Goal: Find specific page/section: Find specific page/section

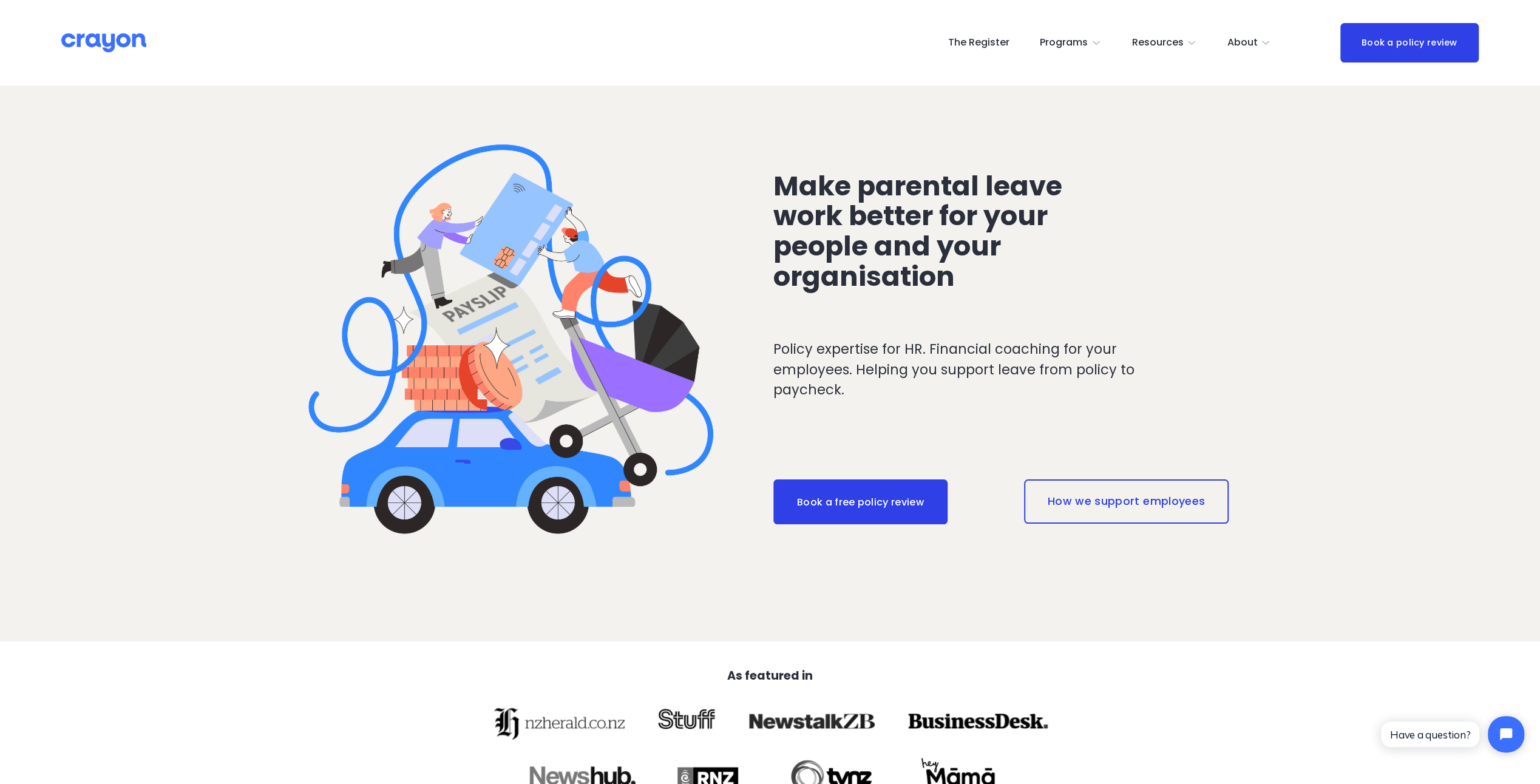
click at [990, 46] on link "The Register" at bounding box center [978, 43] width 61 height 19
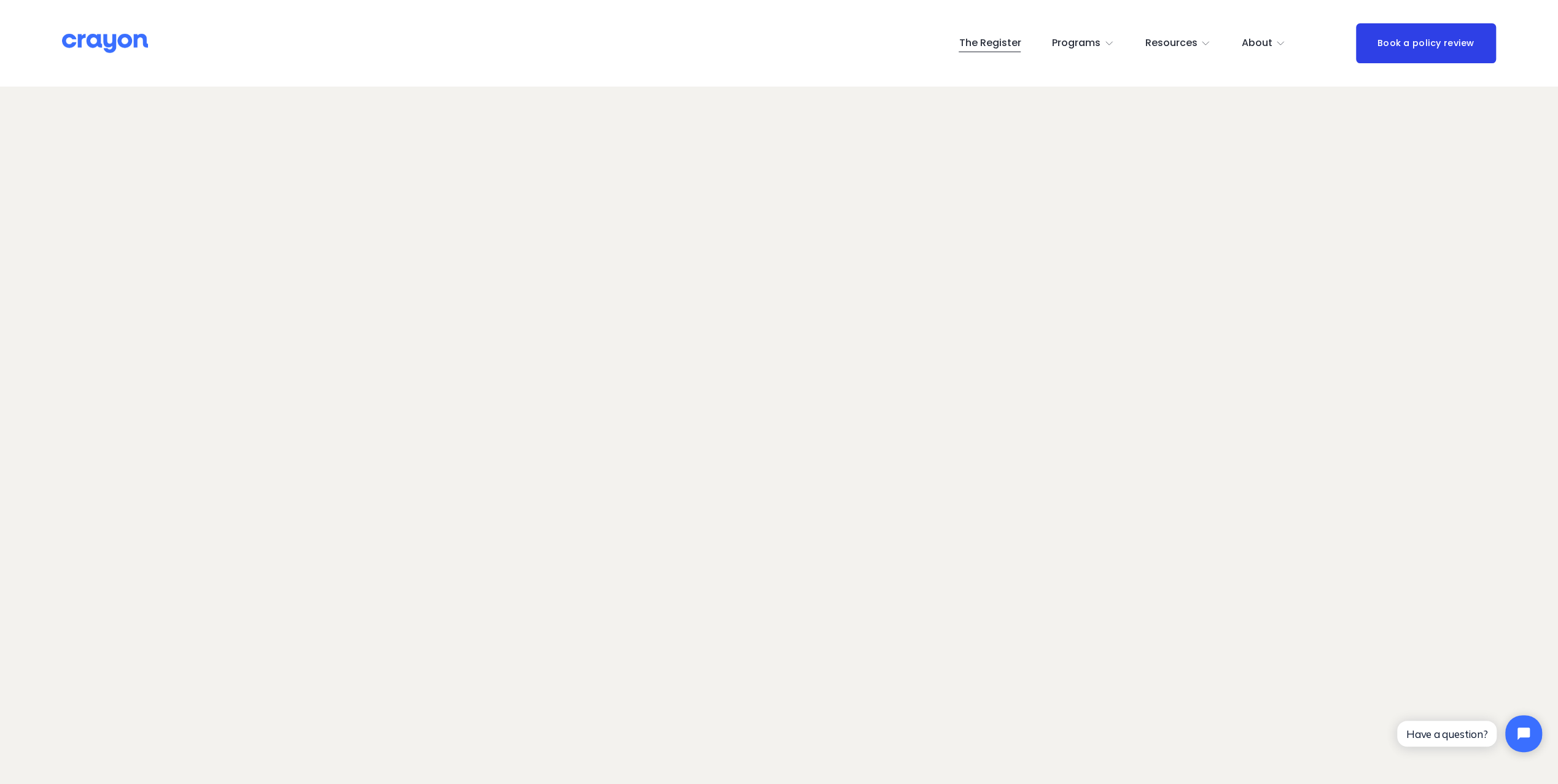
click at [979, 46] on link "The Register" at bounding box center [989, 43] width 62 height 20
